Goal: Task Accomplishment & Management: Manage account settings

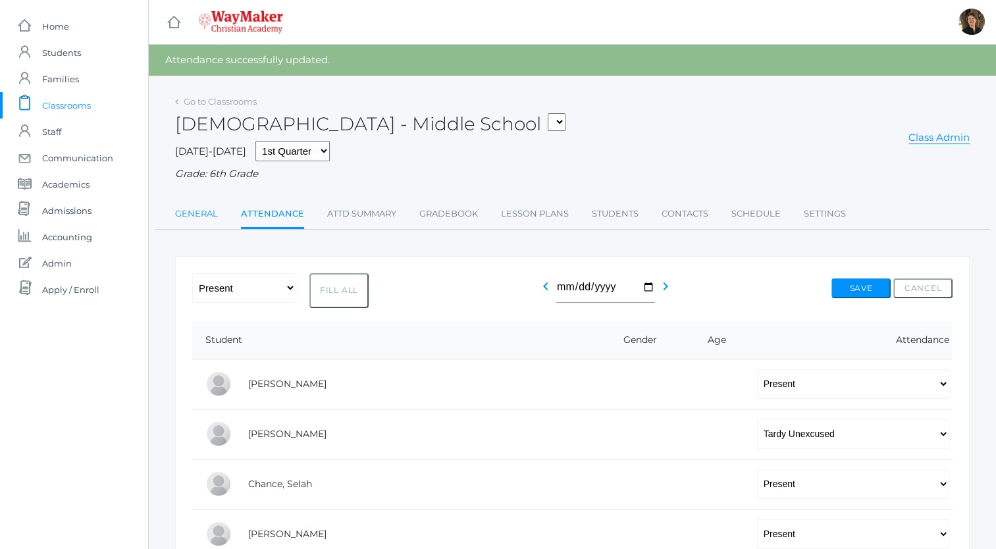
click at [198, 213] on link "General" at bounding box center [196, 214] width 43 height 26
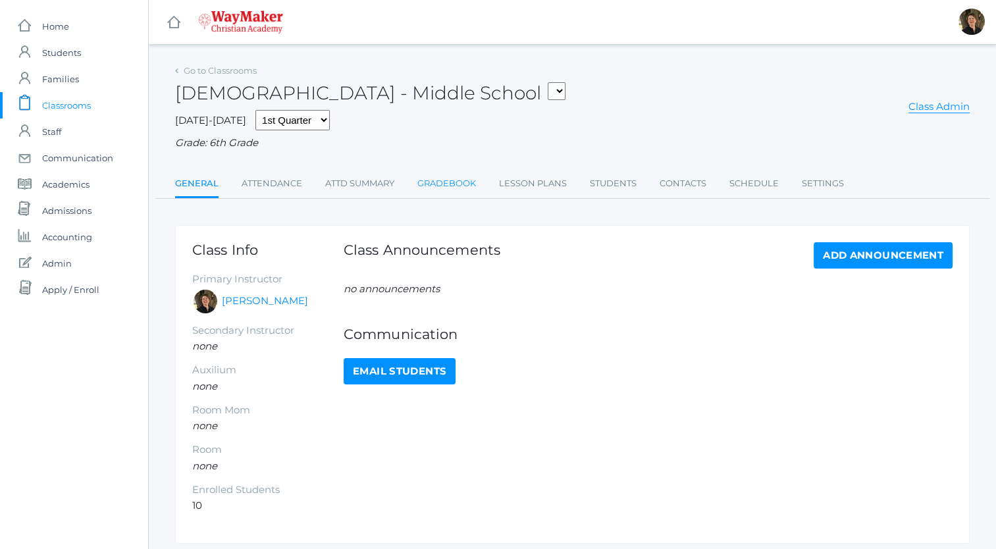
click at [456, 184] on link "Gradebook" at bounding box center [446, 183] width 59 height 26
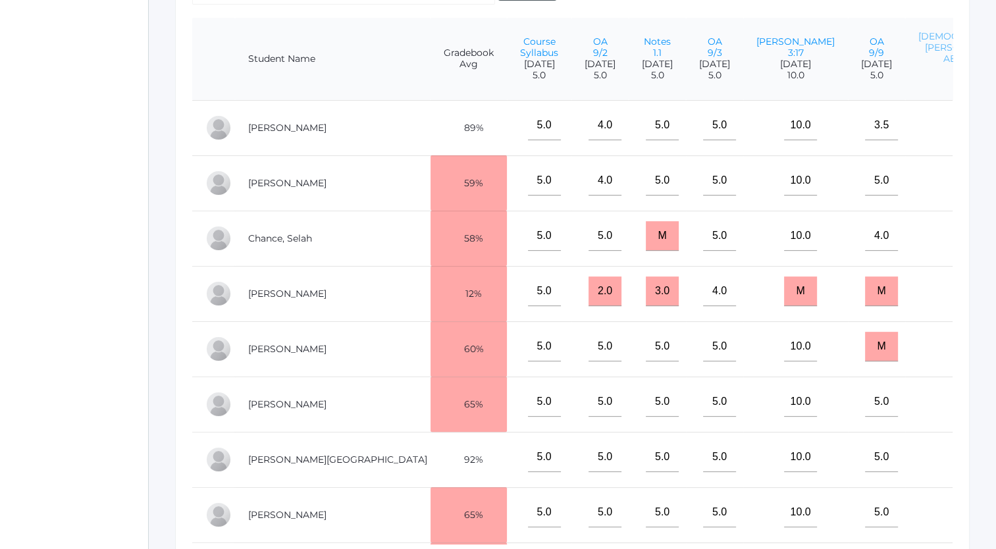
click at [918, 54] on link "[DEMOGRAPHIC_DATA][PERSON_NAME] 2:15 AEIOU Study" at bounding box center [973, 47] width 110 height 34
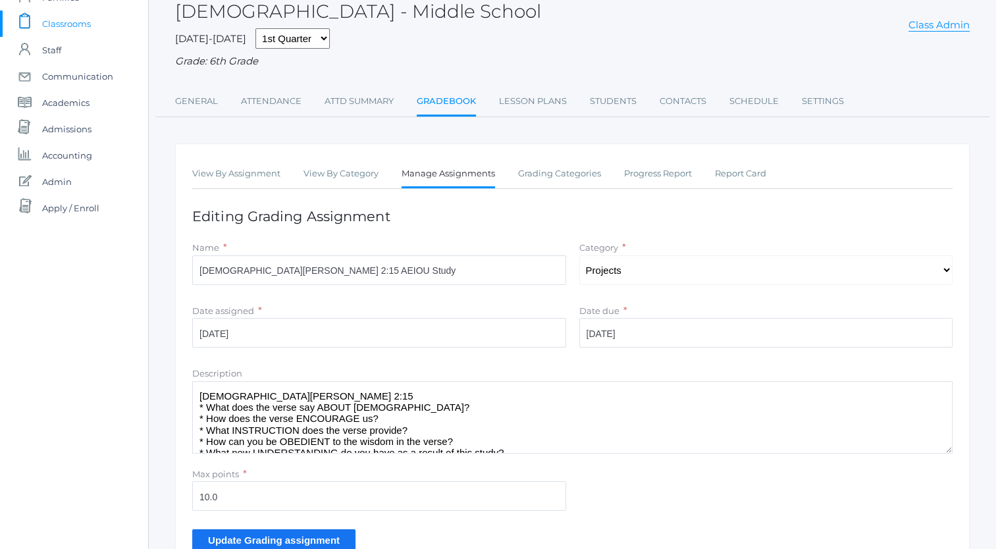
scroll to position [32, 0]
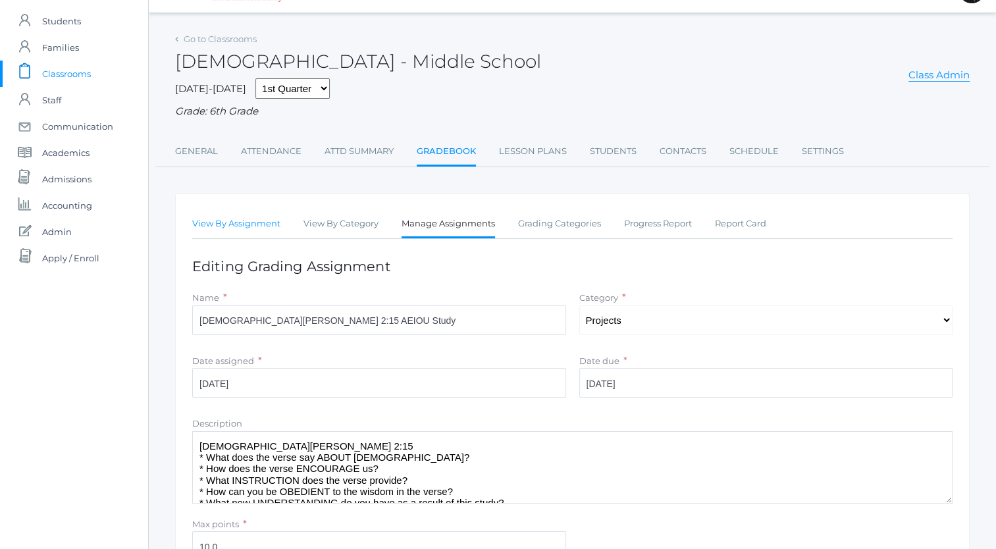
click at [224, 224] on link "View By Assignment" at bounding box center [236, 224] width 88 height 26
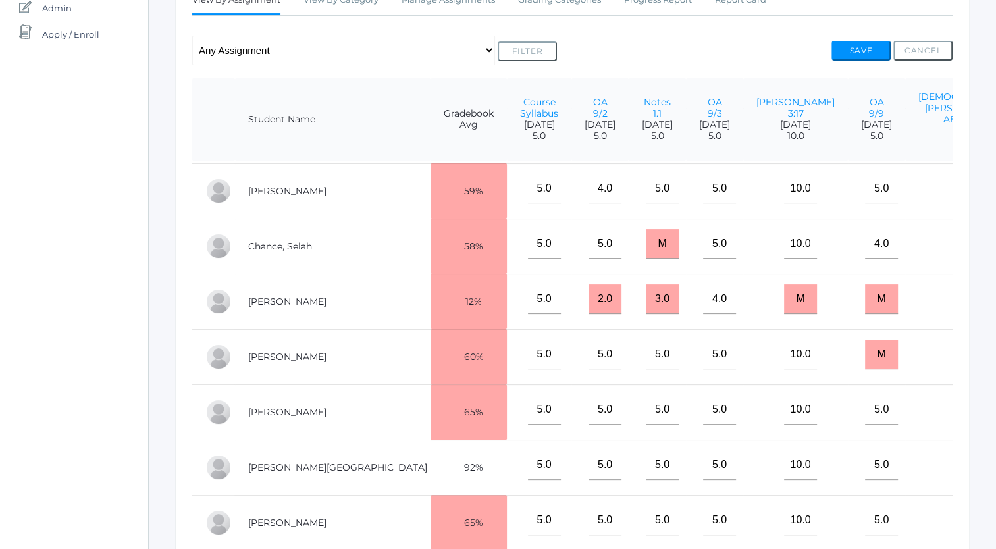
scroll to position [129, 0]
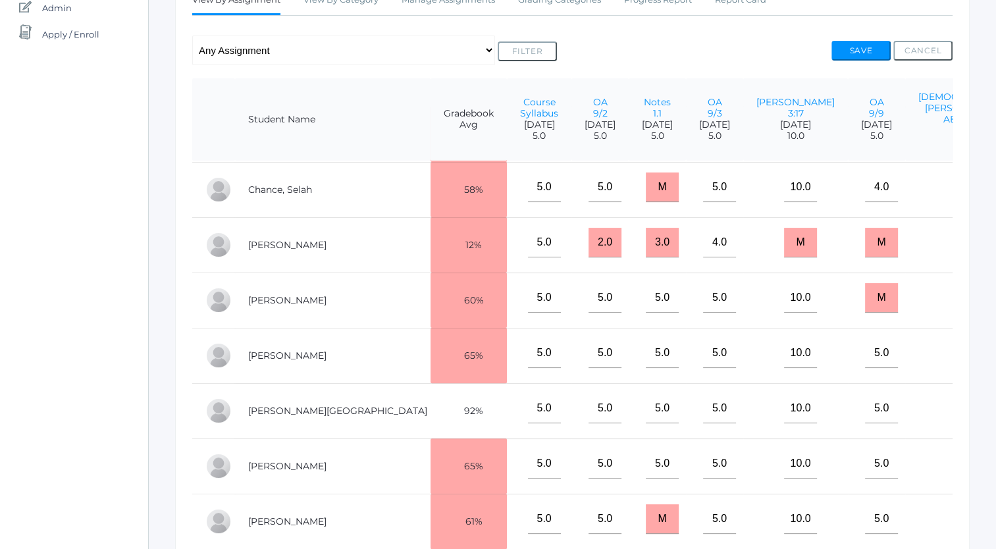
click at [962, 515] on input "M" at bounding box center [978, 519] width 33 height 30
type input "7"
click at [962, 457] on input "M" at bounding box center [978, 464] width 33 height 30
click at [918, 119] on link "[DEMOGRAPHIC_DATA][PERSON_NAME] 2:15 AEIOU Study" at bounding box center [973, 108] width 110 height 34
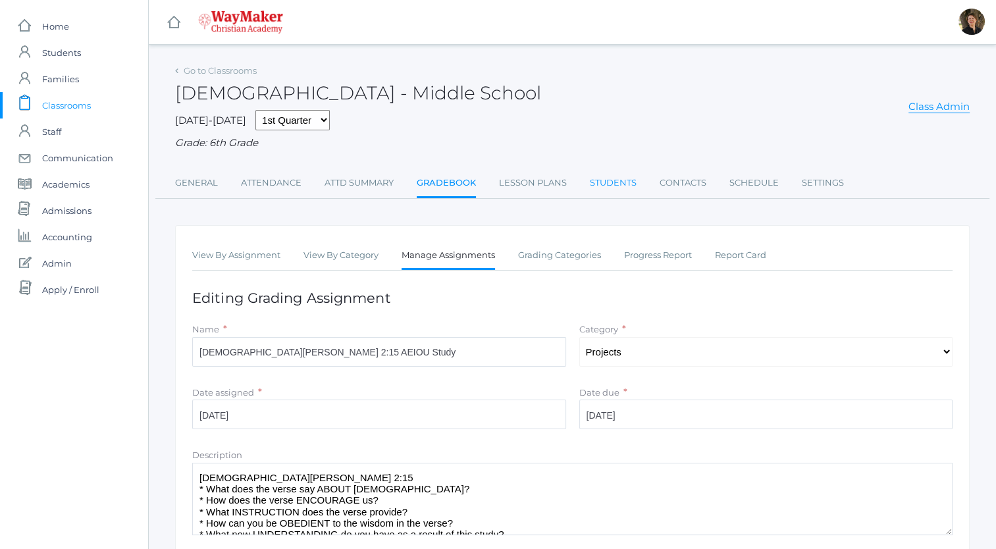
click at [619, 183] on link "Students" at bounding box center [613, 183] width 47 height 26
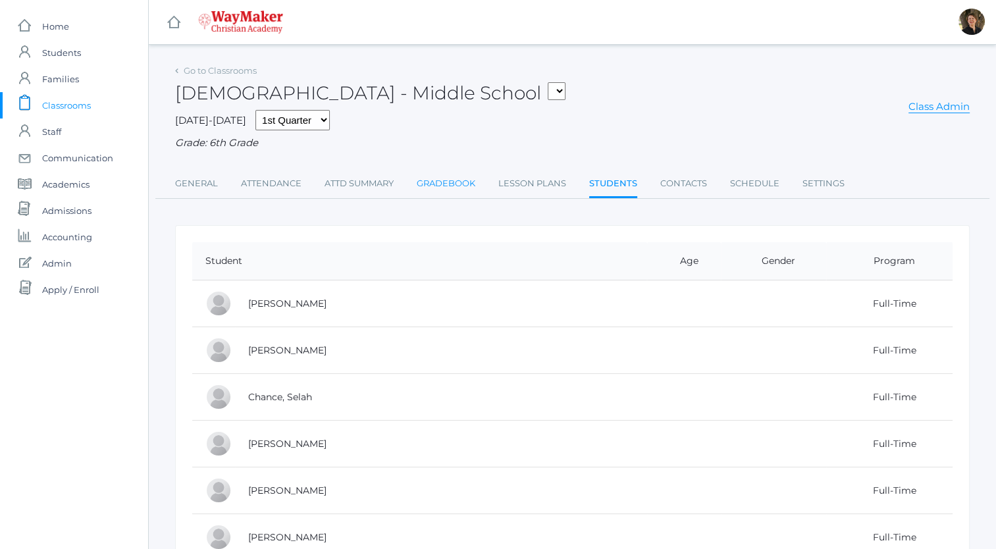
click at [451, 182] on link "Gradebook" at bounding box center [446, 183] width 59 height 26
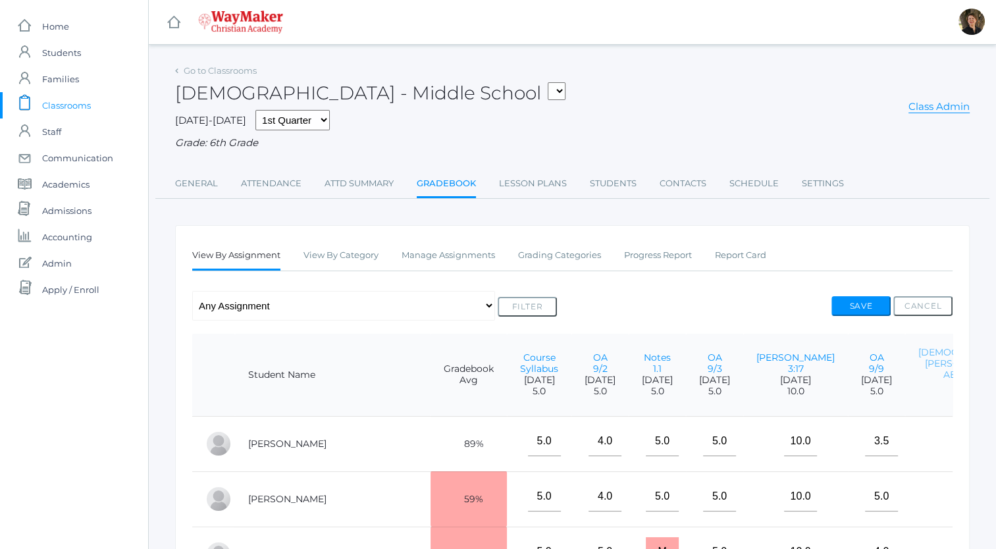
click at [918, 373] on link "[DEMOGRAPHIC_DATA][PERSON_NAME] 2:15 AEIOU Study" at bounding box center [973, 363] width 110 height 34
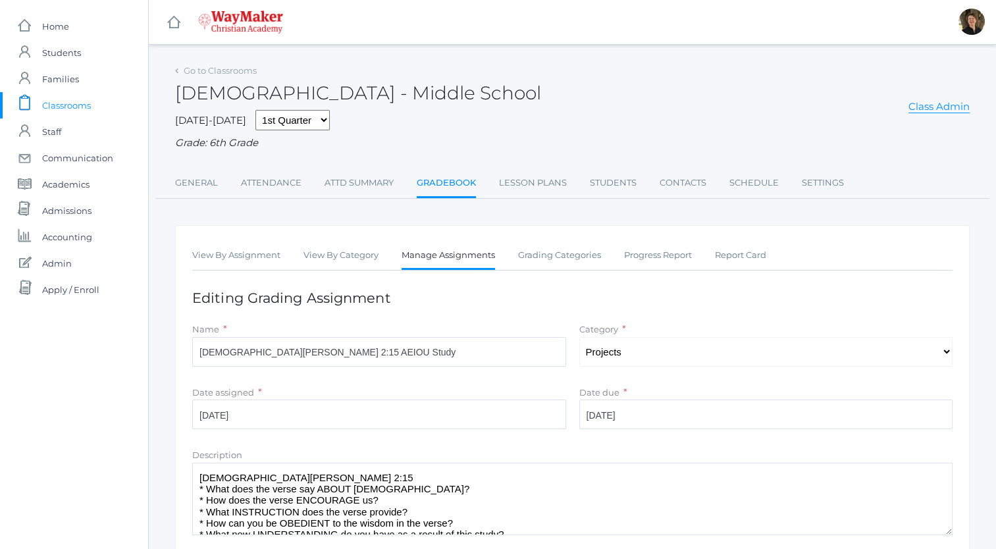
scroll to position [163, 0]
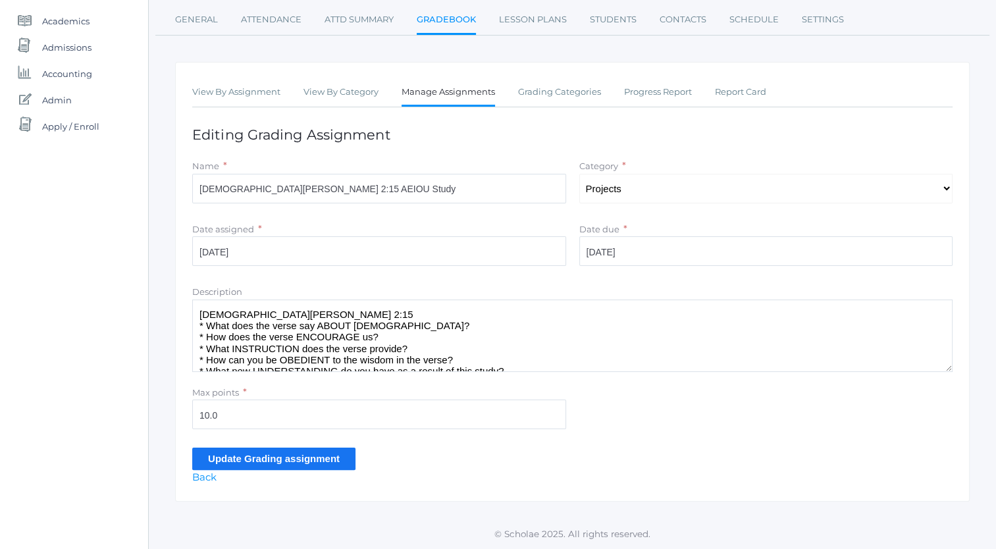
click at [288, 456] on input "Update Grading assignment" at bounding box center [273, 459] width 163 height 22
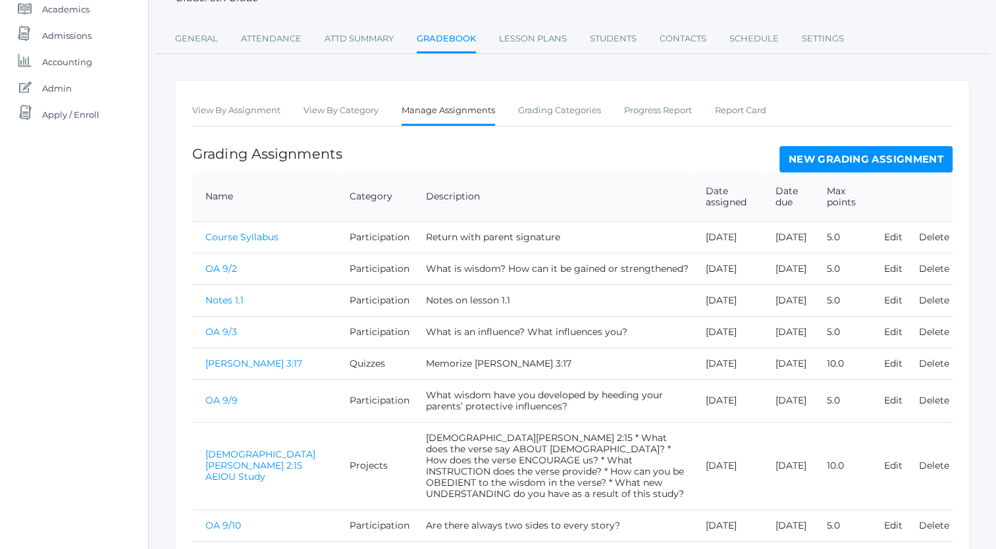
scroll to position [319, 0]
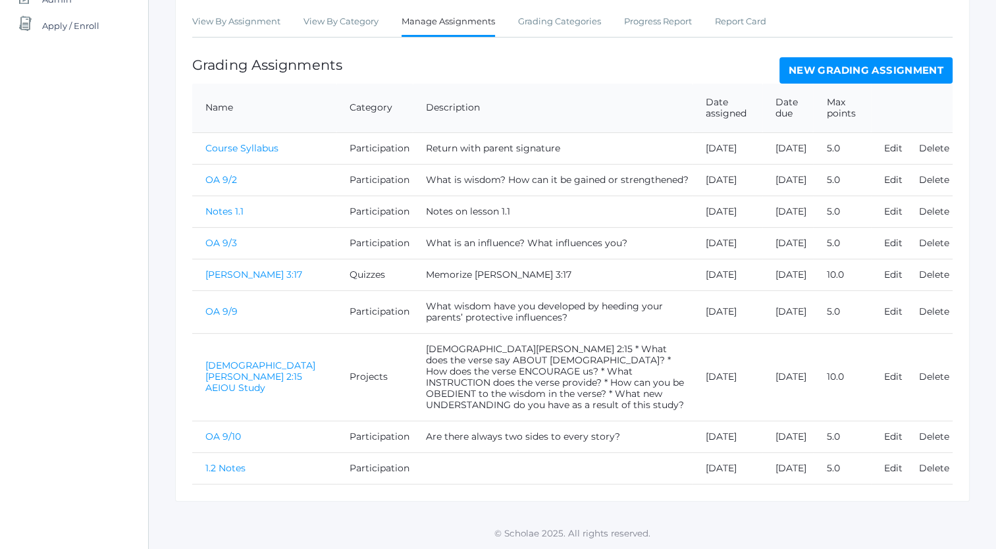
click at [228, 366] on link "[DEMOGRAPHIC_DATA][PERSON_NAME] 2:15 AEIOU Study" at bounding box center [260, 376] width 110 height 34
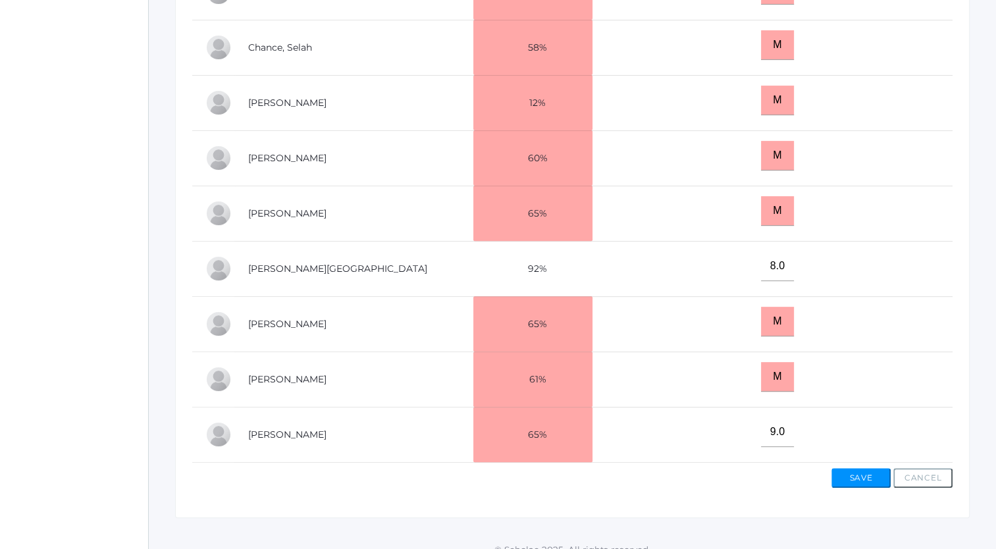
scroll to position [413, 0]
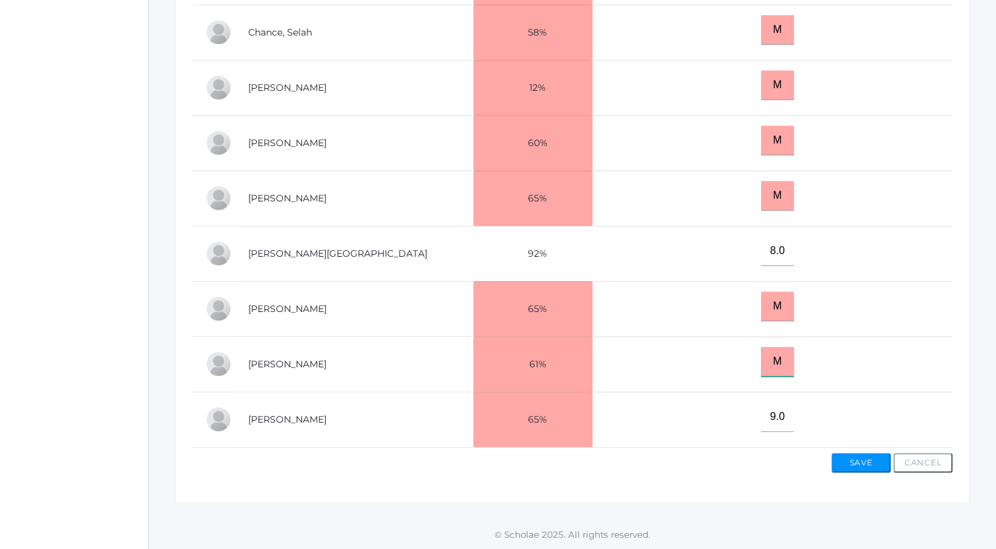
click at [788, 354] on input "M" at bounding box center [777, 362] width 33 height 30
type input "7"
click at [787, 297] on input "M" at bounding box center [777, 307] width 33 height 30
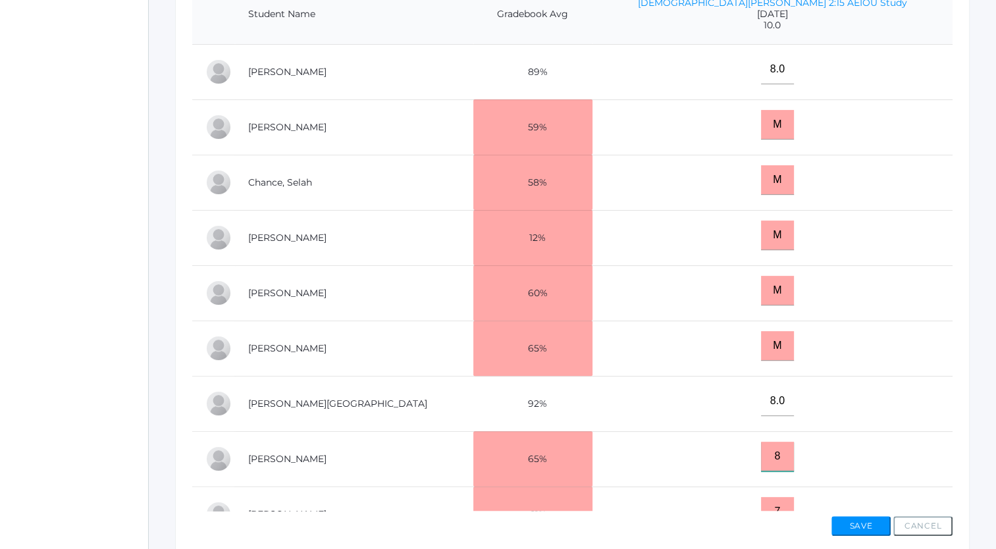
scroll to position [328, 0]
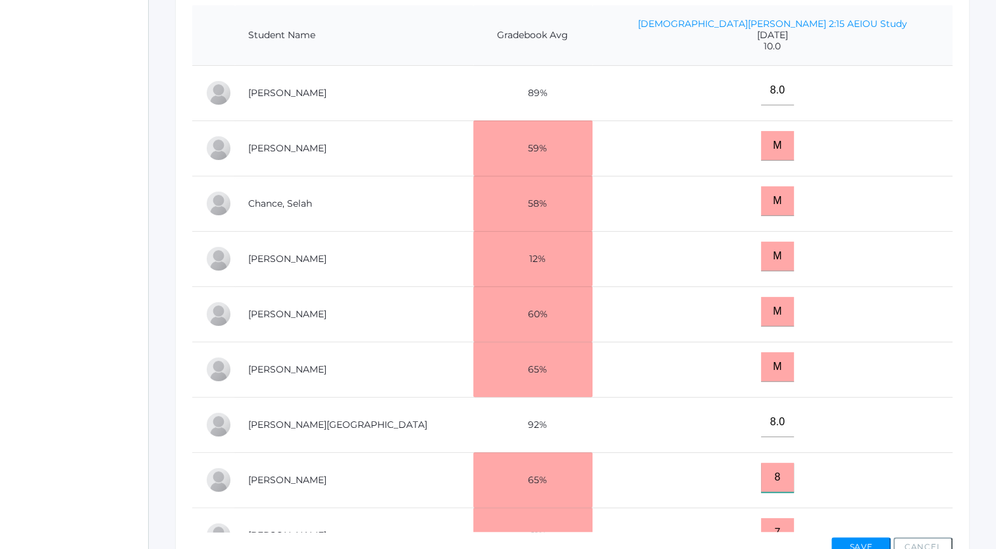
type input "8"
click at [787, 145] on input "M" at bounding box center [777, 146] width 33 height 30
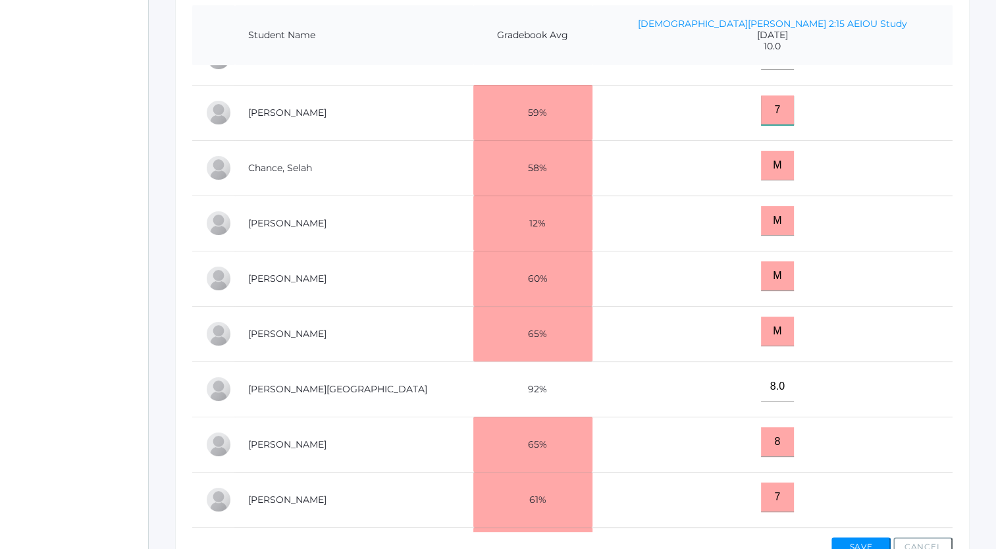
scroll to position [35, 0]
type input "7"
click at [786, 330] on input "M" at bounding box center [777, 332] width 33 height 30
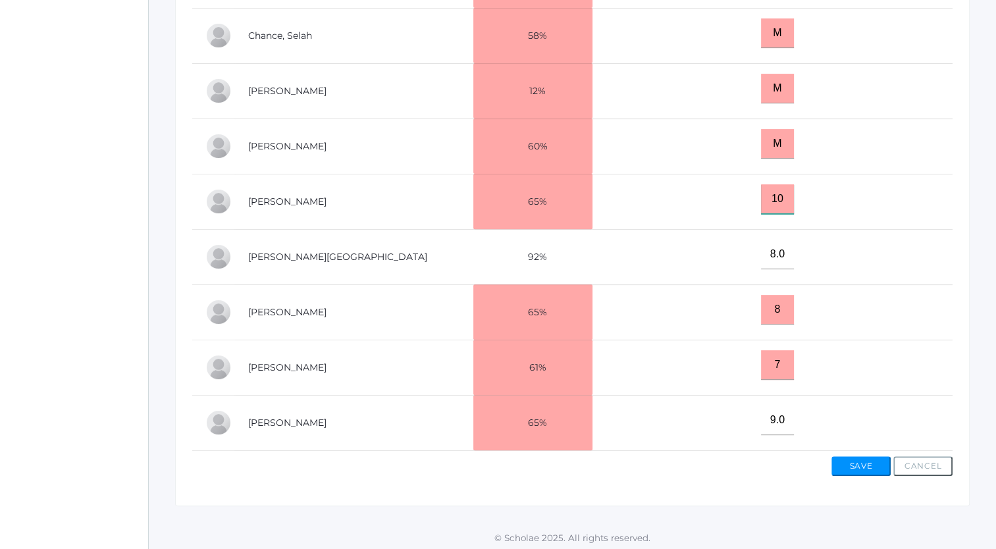
scroll to position [413, 0]
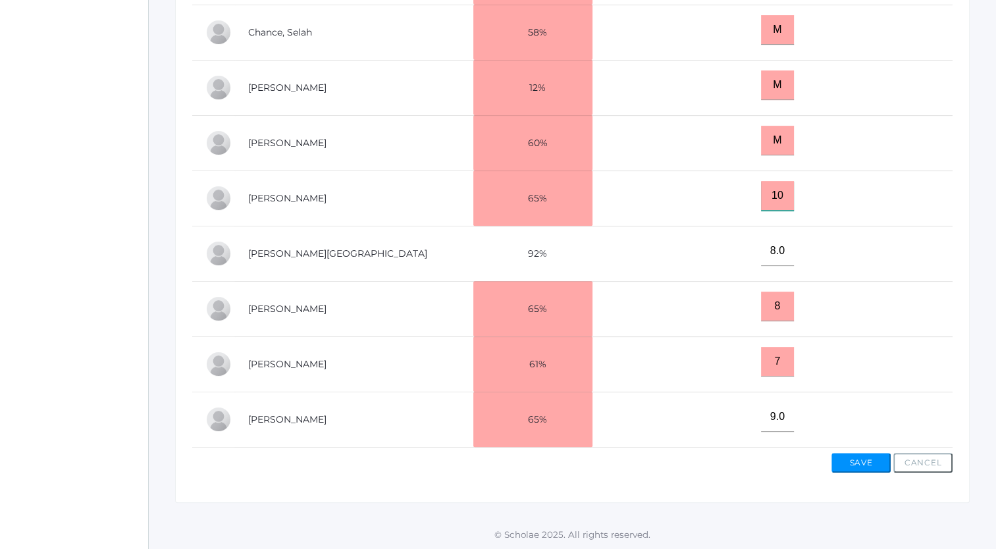
type input "10"
click at [850, 461] on button "Save" at bounding box center [860, 463] width 59 height 20
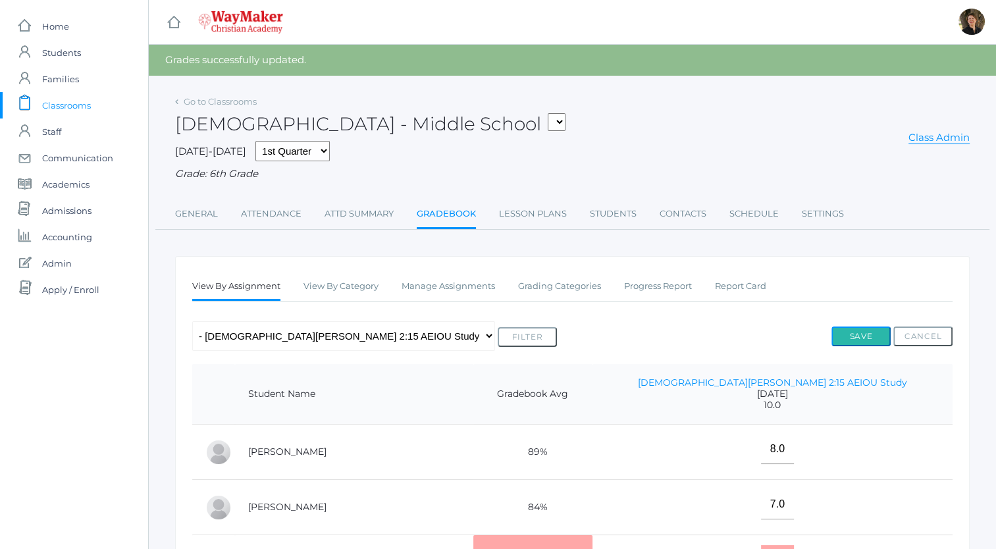
click at [859, 334] on button "Save" at bounding box center [860, 336] width 59 height 20
